Goal: Task Accomplishment & Management: Manage account settings

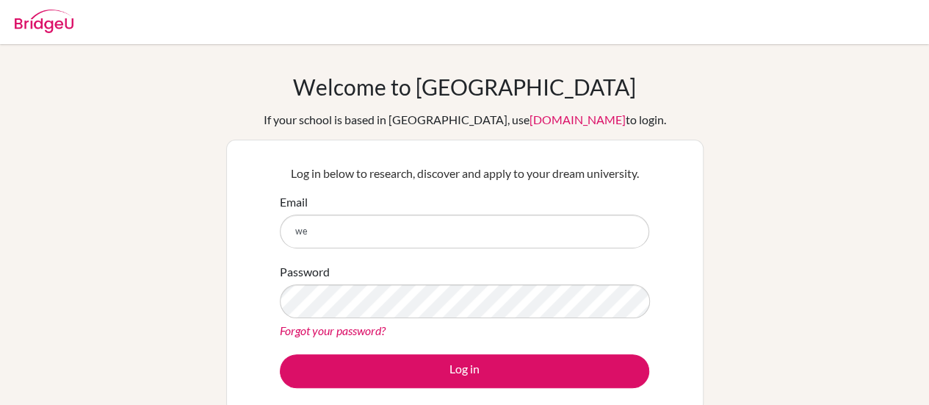
type input "w"
type input "robertwt@sna.edu.vn"
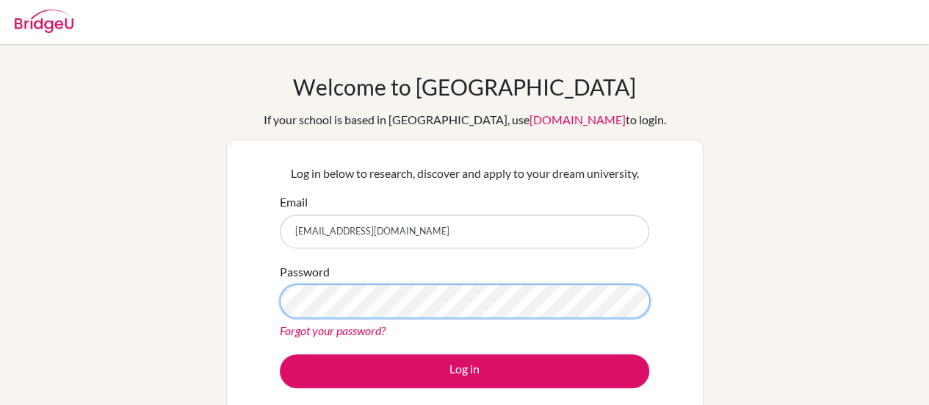
click at [280, 354] on button "Log in" at bounding box center [465, 371] width 370 height 34
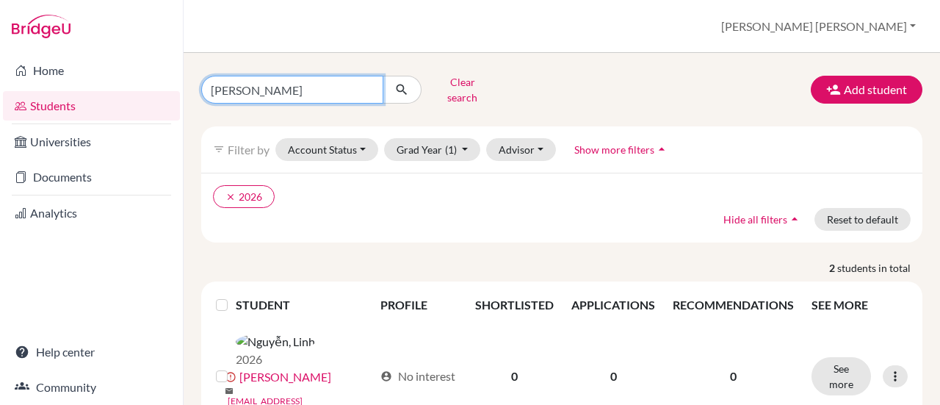
click at [372, 87] on input "[PERSON_NAME]" at bounding box center [292, 90] width 182 height 28
click at [366, 86] on input "[PERSON_NAME]" at bounding box center [292, 90] width 182 height 28
click at [343, 89] on input "Find student by name..." at bounding box center [292, 90] width 182 height 28
type input "thai"
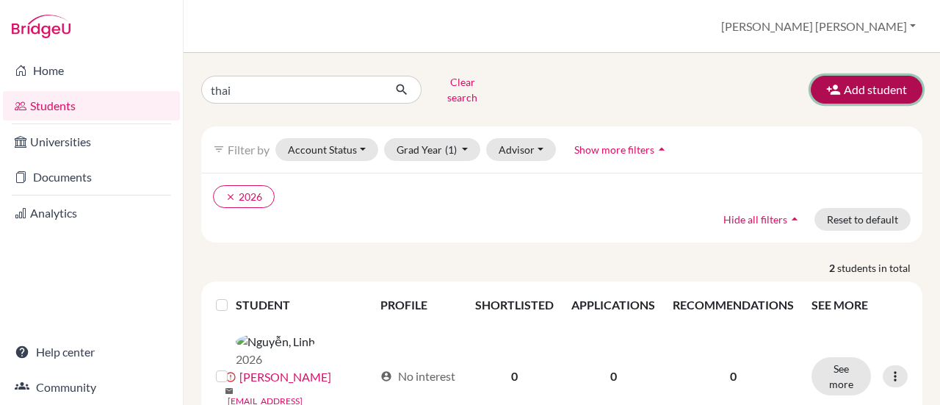
click at [835, 95] on button "Add student" at bounding box center [867, 90] width 112 height 28
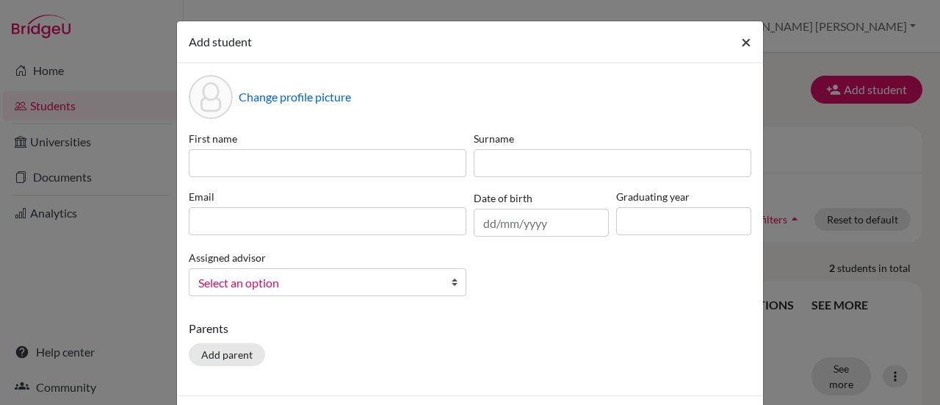
click at [741, 40] on span "×" at bounding box center [746, 41] width 10 height 21
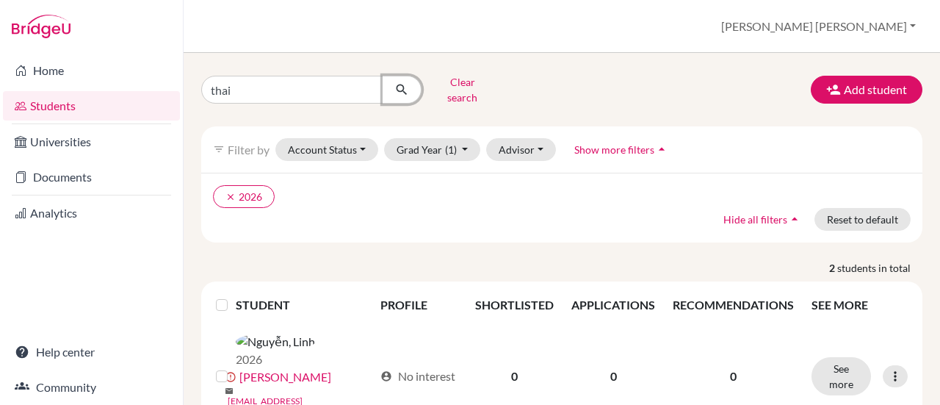
click at [401, 87] on icon "submit" at bounding box center [401, 89] width 15 height 15
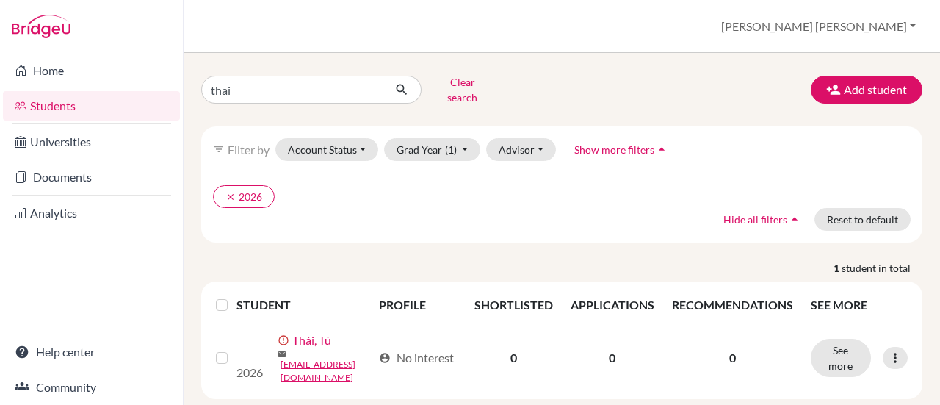
scroll to position [42, 0]
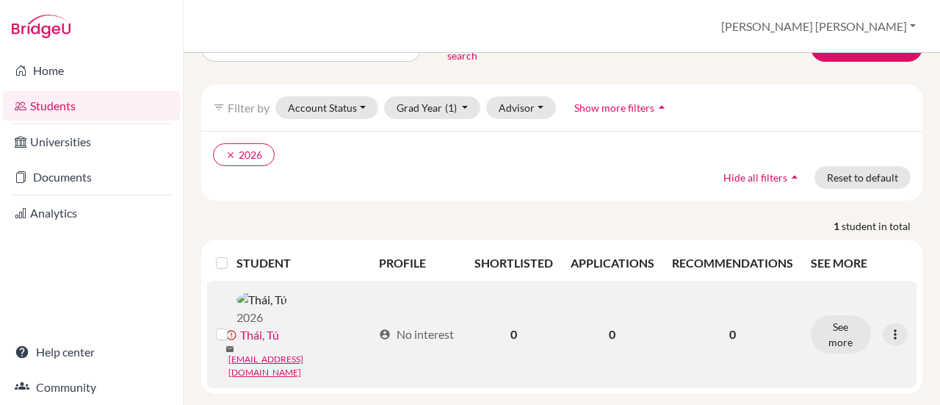
click at [234, 325] on label at bounding box center [234, 325] width 0 height 0
click at [0, 0] on input "checkbox" at bounding box center [0, 0] width 0 height 0
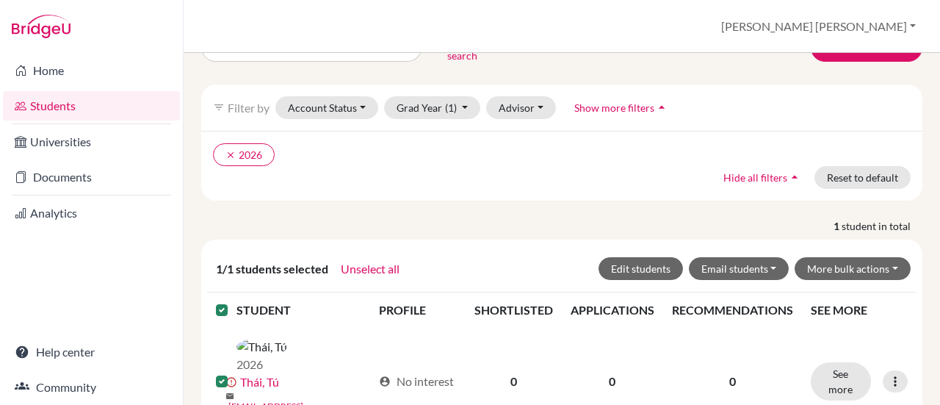
scroll to position [88, 0]
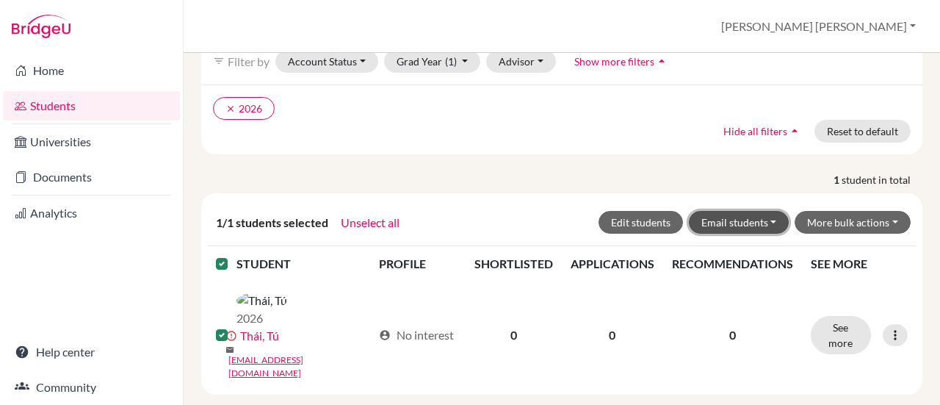
click at [751, 211] on button "Email students" at bounding box center [739, 222] width 101 height 23
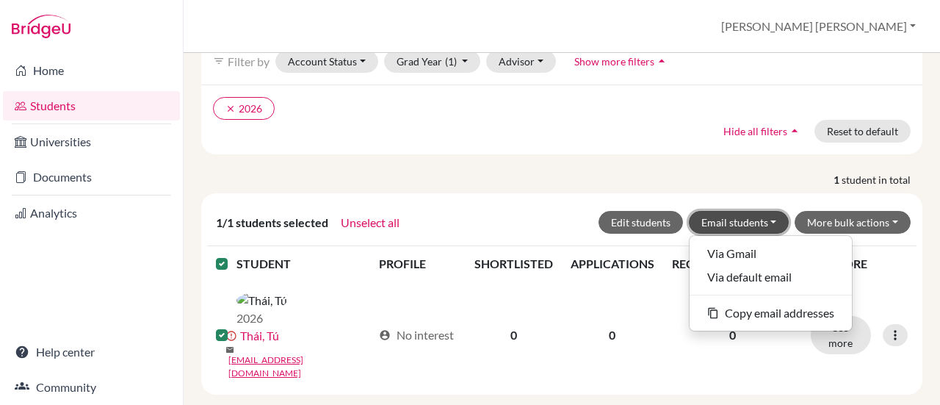
click at [751, 211] on button "Email students" at bounding box center [739, 222] width 101 height 23
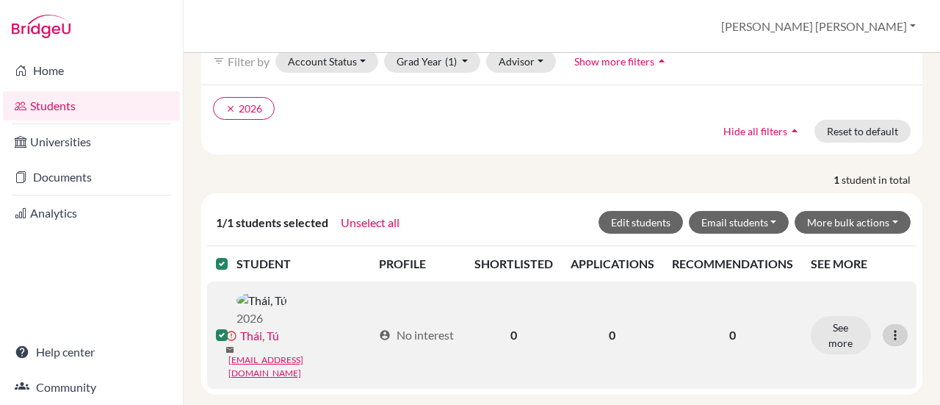
click at [888, 328] on icon at bounding box center [895, 335] width 15 height 15
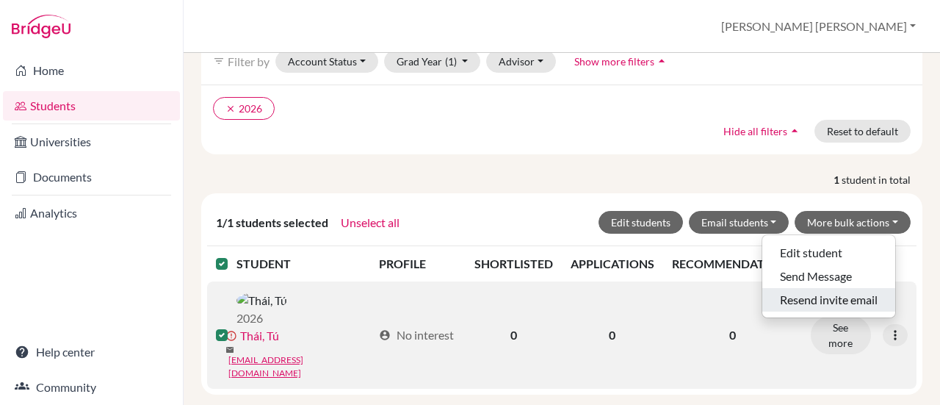
click at [792, 288] on button "Resend invite email" at bounding box center [829, 300] width 133 height 24
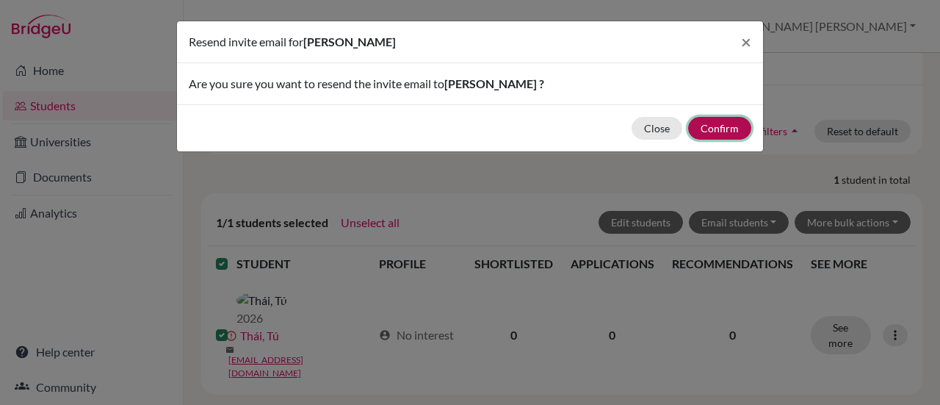
click at [720, 124] on button "Confirm" at bounding box center [719, 128] width 63 height 23
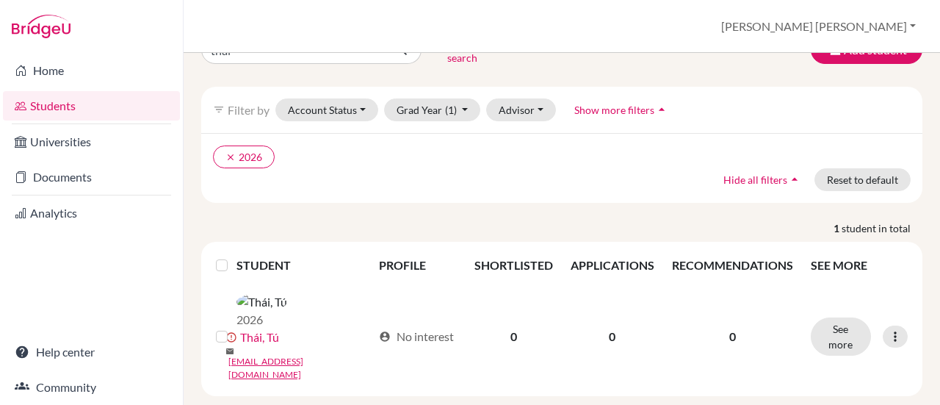
scroll to position [94, 0]
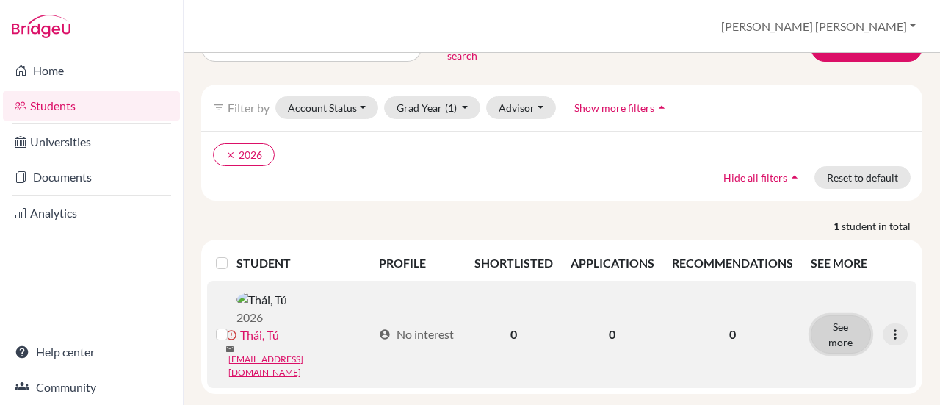
click at [843, 315] on button "See more" at bounding box center [841, 334] width 61 height 38
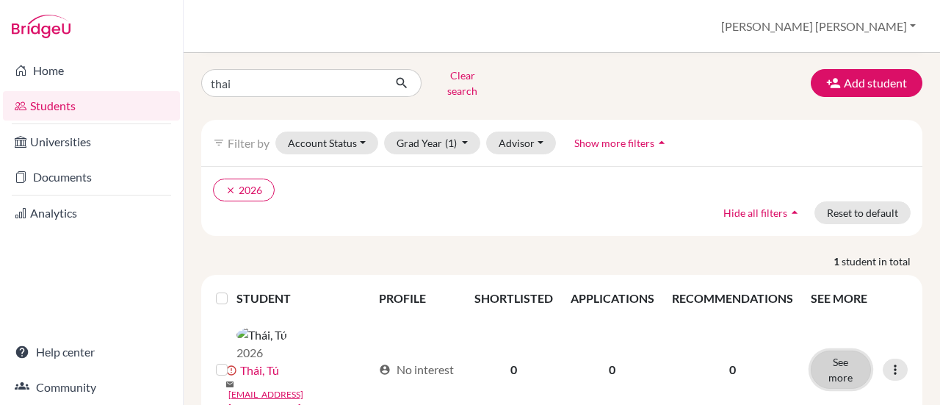
scroll to position [94, 0]
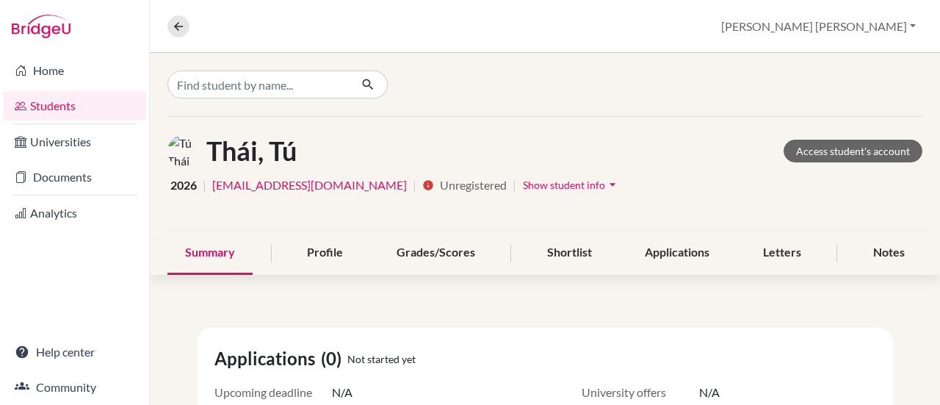
click at [533, 187] on span "Show student info" at bounding box center [564, 185] width 82 height 12
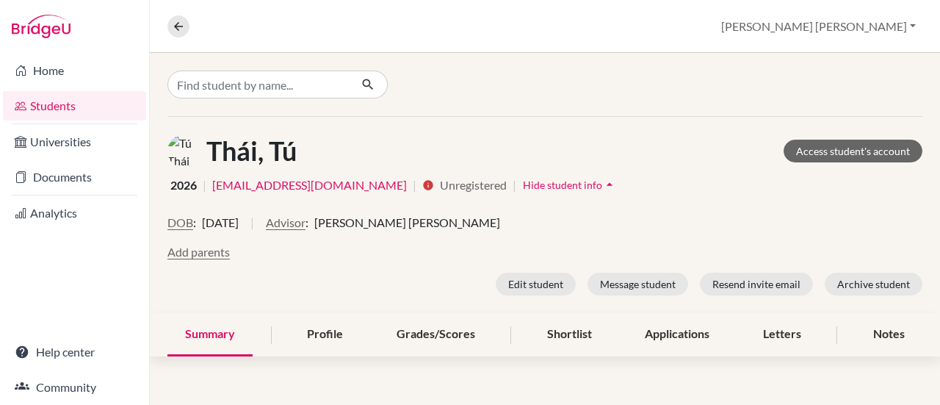
click at [328, 182] on link "[EMAIL_ADDRESS][DOMAIN_NAME]" at bounding box center [309, 185] width 195 height 18
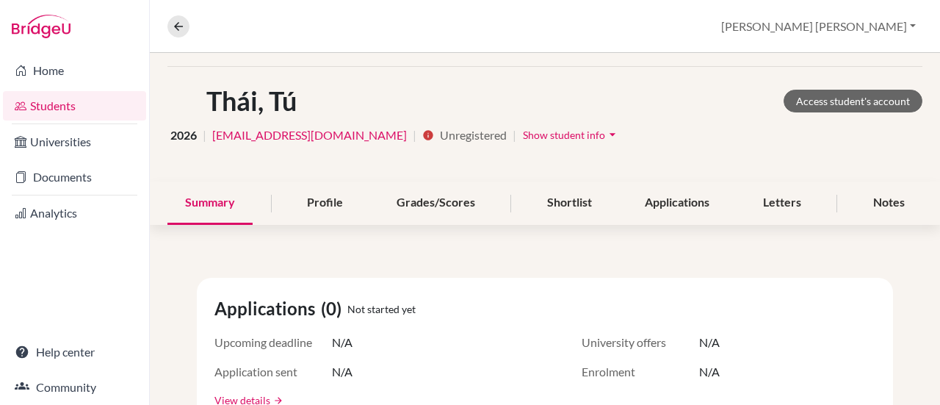
scroll to position [73, 0]
